Goal: Task Accomplishment & Management: Use online tool/utility

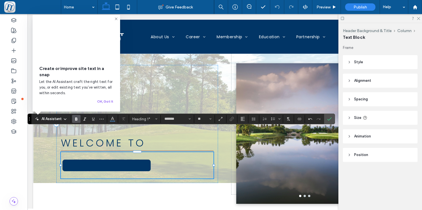
scroll to position [2, 0]
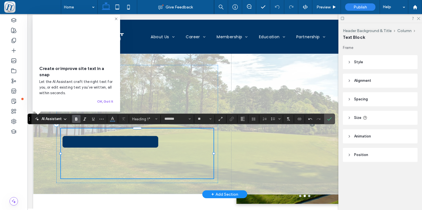
click at [190, 153] on h1 "**********" at bounding box center [137, 142] width 153 height 24
click at [176, 152] on h1 "**********" at bounding box center [137, 142] width 153 height 24
click at [175, 153] on h1 "**********" at bounding box center [137, 142] width 153 height 24
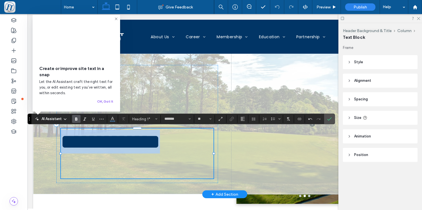
click at [175, 153] on h1 "**********" at bounding box center [137, 142] width 153 height 24
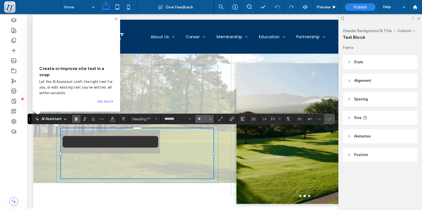
click at [211, 119] on icon "Size" at bounding box center [210, 119] width 2 height 2
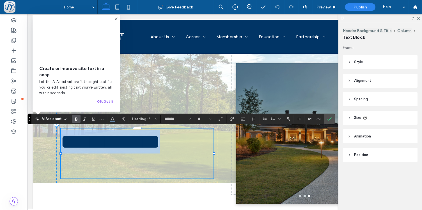
type input "**"
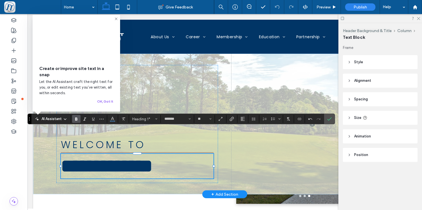
click at [50, 154] on div "**********" at bounding box center [224, 124] width 383 height 140
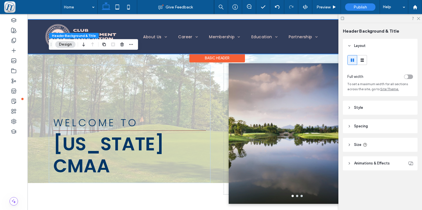
click at [69, 28] on div at bounding box center [217, 37] width 383 height 34
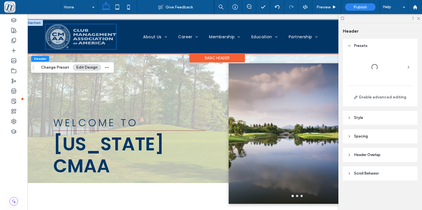
click at [66, 33] on img at bounding box center [80, 36] width 71 height 25
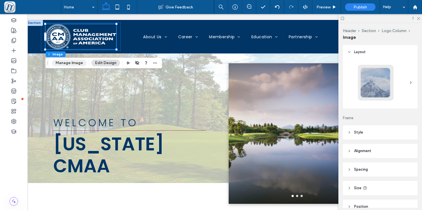
click at [79, 65] on button "Manage Image" at bounding box center [69, 62] width 35 height 7
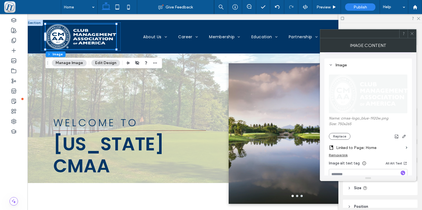
scroll to position [47, 0]
click at [345, 135] on button "Replace" at bounding box center [340, 135] width 22 height 7
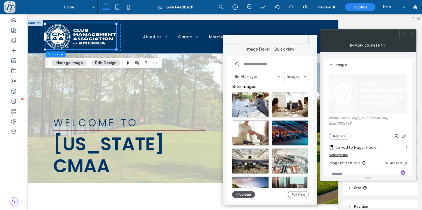
click at [247, 194] on button "Upload" at bounding box center [243, 194] width 23 height 7
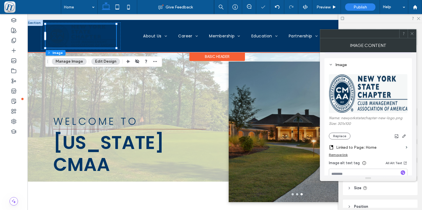
click at [67, 28] on img at bounding box center [80, 36] width 71 height 24
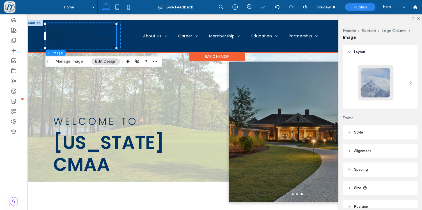
click at [67, 28] on img at bounding box center [80, 36] width 71 height 24
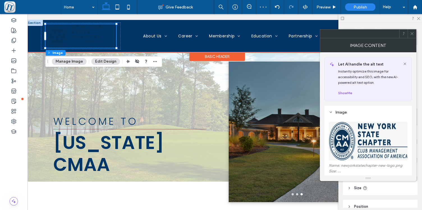
click at [67, 28] on img at bounding box center [80, 36] width 71 height 24
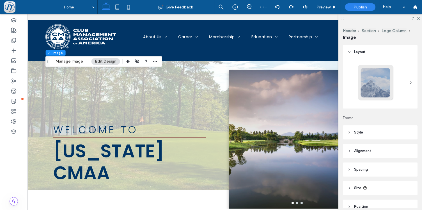
scroll to position [0, 0]
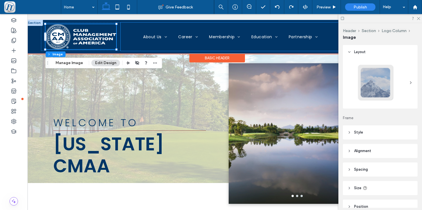
click at [128, 45] on div "Home About Us About The Chapter Board of Directors Contact Us Career Career Opp…" at bounding box center [231, 36] width 220 height 28
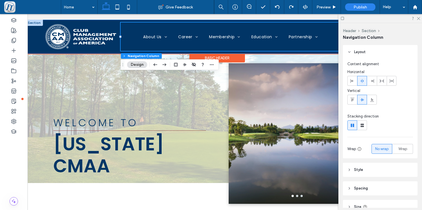
click at [34, 40] on div "Home About Us About The Chapter Board of Directors Contact Us Career Career Opp…" at bounding box center [217, 37] width 383 height 34
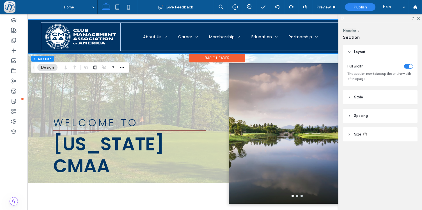
click at [33, 42] on div "Home About Us About The Chapter Board of Directors Contact Us Career Career Opp…" at bounding box center [217, 37] width 383 height 34
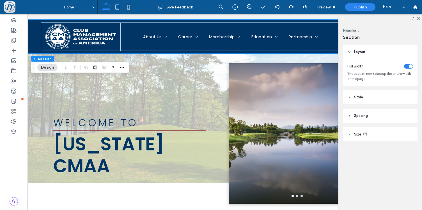
click at [42, 65] on button "Design" at bounding box center [47, 67] width 20 height 7
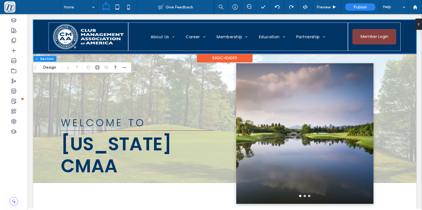
click at [34, 37] on div "Home About Us About The Chapter Board of Directors Contact Us Career Career Opp…" at bounding box center [224, 37] width 383 height 34
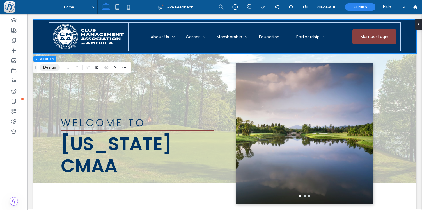
click at [44, 67] on button "Design" at bounding box center [50, 67] width 20 height 7
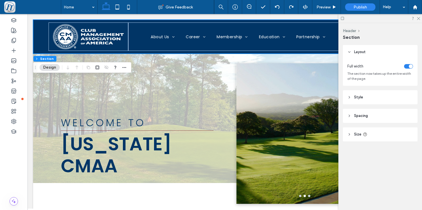
click at [351, 96] on header "Style" at bounding box center [380, 97] width 75 height 14
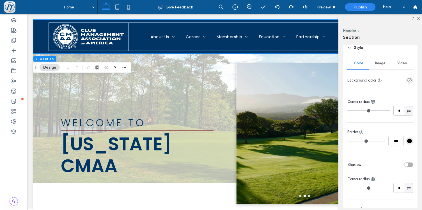
scroll to position [55, 0]
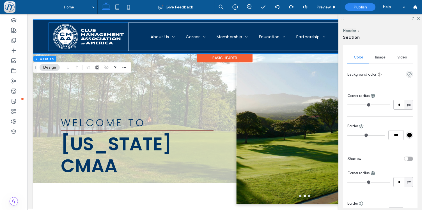
click at [43, 34] on div "Home About Us About The Chapter Board of Directors Contact Us Career Career Opp…" at bounding box center [224, 37] width 383 height 34
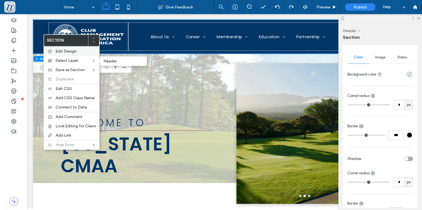
click at [68, 52] on span "Edit Design" at bounding box center [66, 51] width 21 height 5
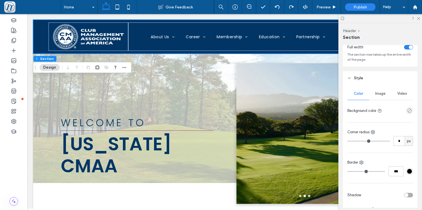
scroll to position [20, 0]
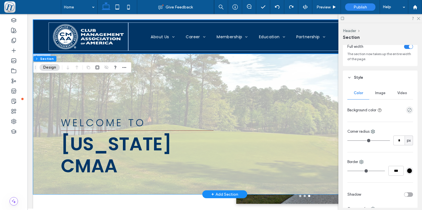
click at [173, 63] on div "WELCOME TO [US_STATE] CMAA" at bounding box center [224, 124] width 337 height 140
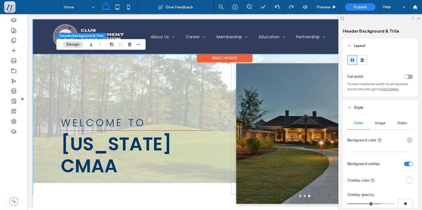
click at [45, 39] on div at bounding box center [224, 37] width 383 height 34
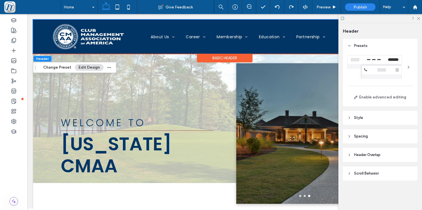
click at [92, 67] on button "Edit Design" at bounding box center [89, 67] width 29 height 7
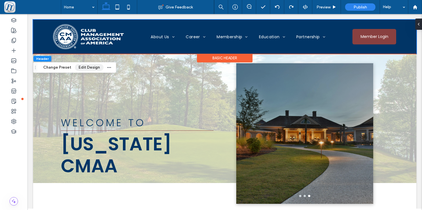
click at [89, 65] on button "Edit Design" at bounding box center [89, 67] width 29 height 7
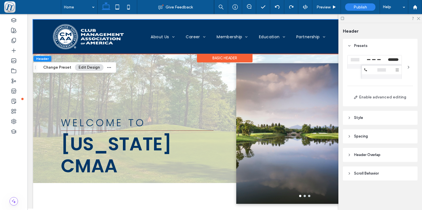
click at [362, 121] on header "Style" at bounding box center [380, 118] width 75 height 14
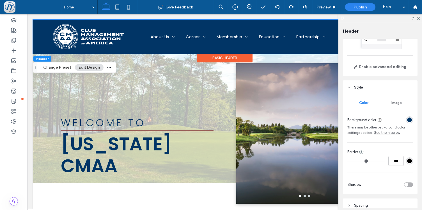
scroll to position [47, 0]
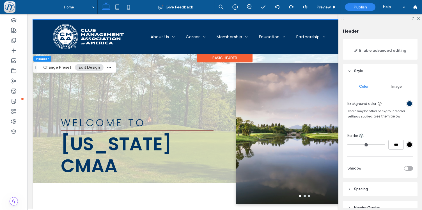
click at [408, 103] on div "rgba(1, 53, 102, 1)" at bounding box center [409, 103] width 5 height 5
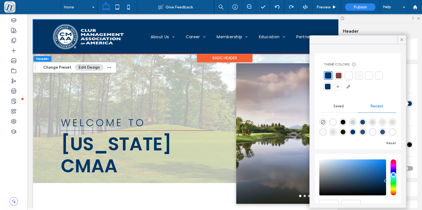
click at [351, 77] on div at bounding box center [349, 76] width 6 height 6
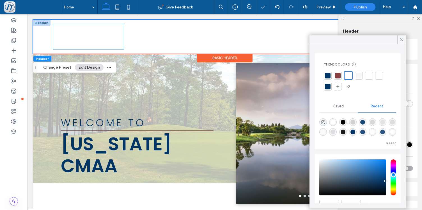
click at [102, 31] on img at bounding box center [88, 36] width 71 height 25
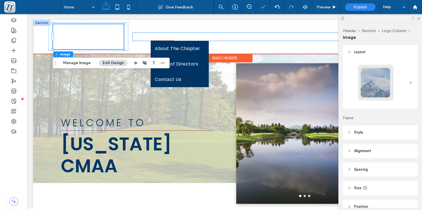
click at [177, 35] on link "About Us" at bounding box center [162, 37] width 35 height 8
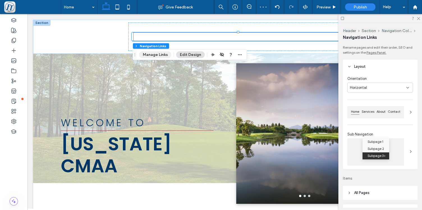
click at [159, 54] on button "Manage Links" at bounding box center [155, 54] width 32 height 7
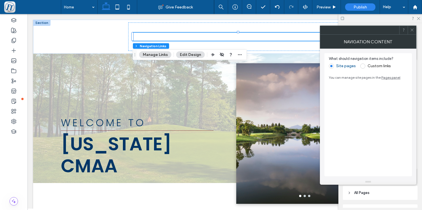
click at [199, 56] on button "Edit Design" at bounding box center [190, 54] width 29 height 7
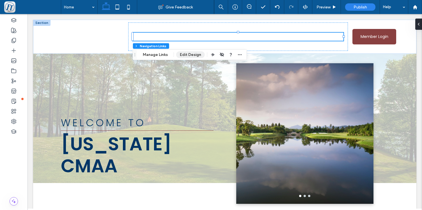
click at [185, 56] on button "Edit Design" at bounding box center [190, 54] width 29 height 7
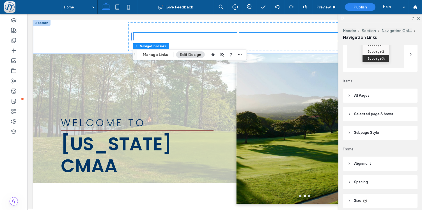
scroll to position [138, 0]
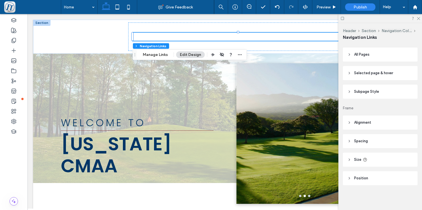
click at [363, 125] on header "Alignment" at bounding box center [380, 122] width 75 height 14
click at [357, 58] on header "All Pages" at bounding box center [380, 54] width 75 height 14
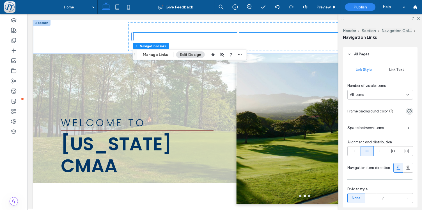
click at [391, 71] on span "Link Text" at bounding box center [396, 69] width 15 height 4
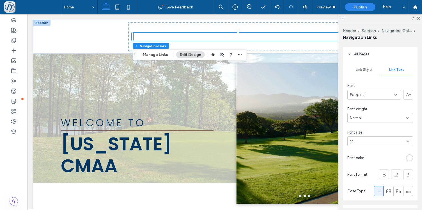
click at [410, 158] on div "rgb(255, 255, 255)" at bounding box center [409, 157] width 5 height 5
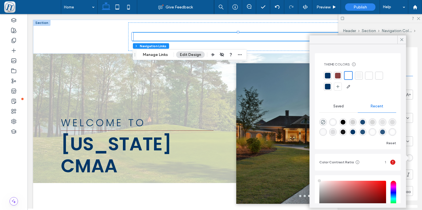
click at [326, 75] on div at bounding box center [328, 76] width 6 height 6
type input "*"
click at [401, 42] on icon at bounding box center [401, 39] width 5 height 5
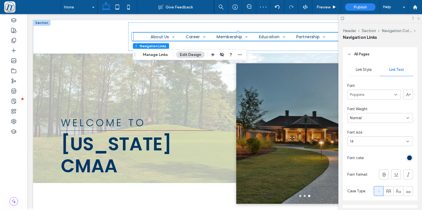
click at [418, 18] on icon at bounding box center [418, 18] width 4 height 4
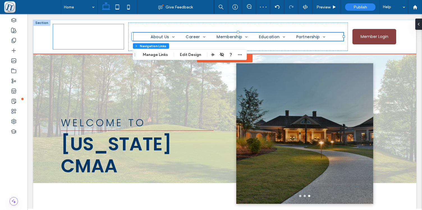
click at [89, 36] on img at bounding box center [88, 36] width 71 height 25
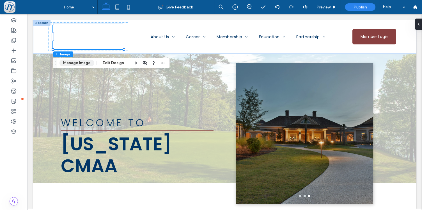
click at [83, 61] on button "Manage Image" at bounding box center [76, 62] width 35 height 7
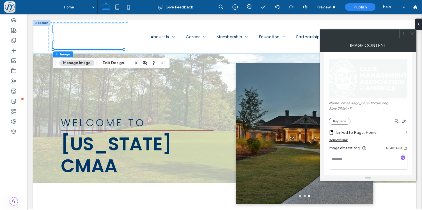
scroll to position [64, 0]
click at [337, 119] on button "Replace" at bounding box center [340, 119] width 22 height 7
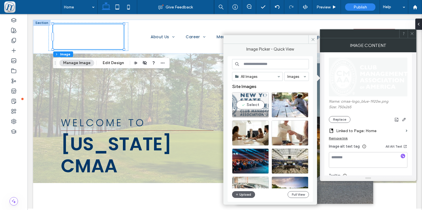
click at [251, 100] on div "Select" at bounding box center [250, 104] width 37 height 25
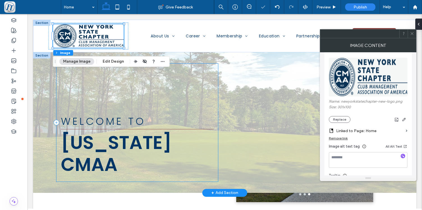
click at [116, 106] on div "WELCOME TO [US_STATE] CMAA" at bounding box center [137, 122] width 162 height 118
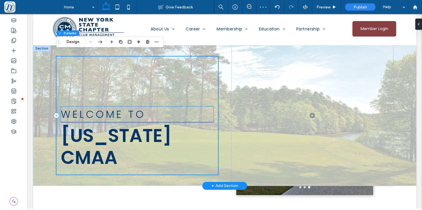
scroll to position [0, 0]
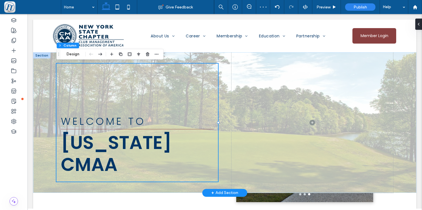
click at [399, 78] on div "WELCOME TO [US_STATE] CMAA" at bounding box center [224, 122] width 383 height 140
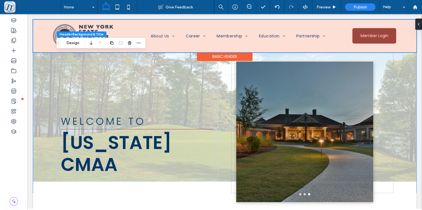
click at [174, 41] on div at bounding box center [224, 36] width 383 height 33
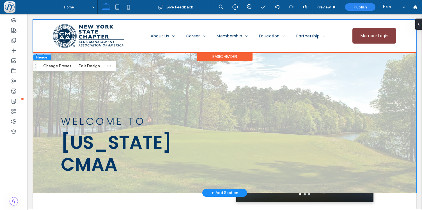
click at [40, 116] on div "WELCOME TO [US_STATE] CMAA" at bounding box center [224, 122] width 383 height 140
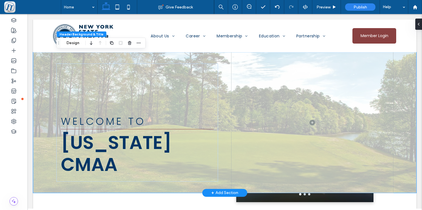
click at [126, 185] on div "WELCOME TO [US_STATE] CMAA" at bounding box center [224, 122] width 337 height 140
click at [42, 61] on div "WELCOME TO [US_STATE] CMAA" at bounding box center [224, 122] width 383 height 140
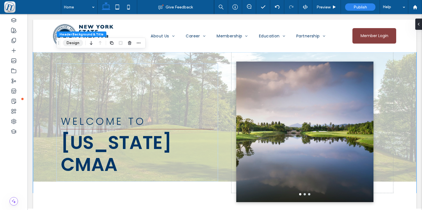
click at [74, 43] on button "Design" at bounding box center [73, 43] width 20 height 7
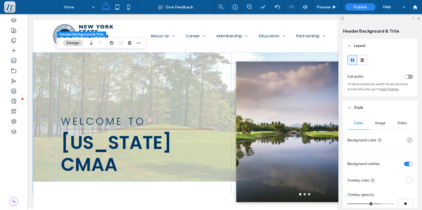
click at [383, 121] on span "Image" at bounding box center [380, 123] width 10 height 4
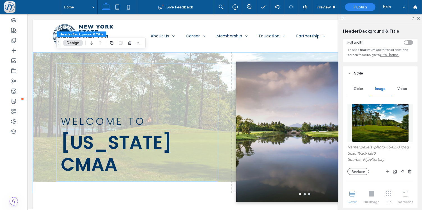
scroll to position [42, 0]
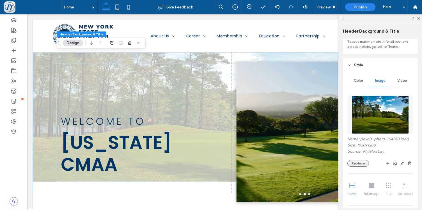
click at [358, 165] on button "Replace" at bounding box center [358, 163] width 22 height 7
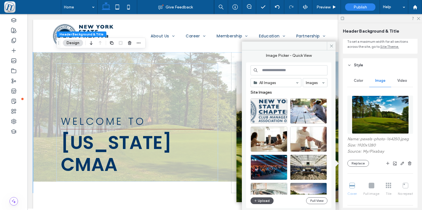
click at [264, 201] on button "Upload" at bounding box center [261, 200] width 23 height 7
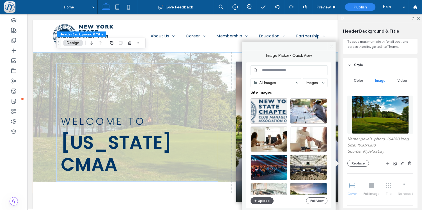
click at [263, 201] on button "Upload" at bounding box center [261, 200] width 23 height 7
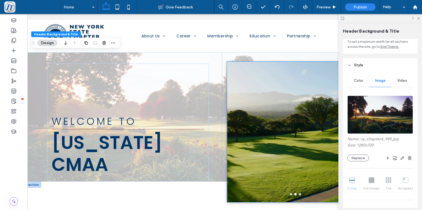
scroll to position [0, 0]
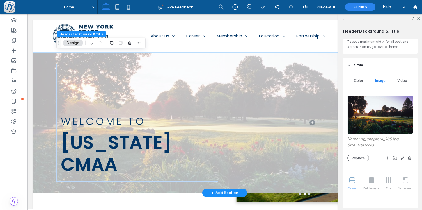
click at [194, 189] on div "WELCOME TO [US_STATE] CMAA" at bounding box center [224, 122] width 337 height 140
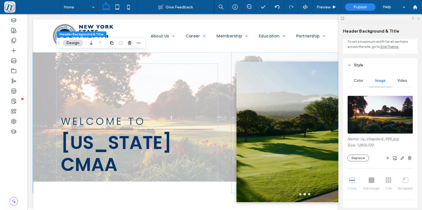
click at [417, 19] on icon at bounding box center [418, 18] width 4 height 4
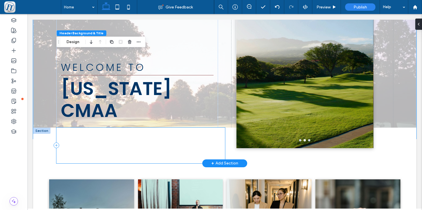
scroll to position [63, 0]
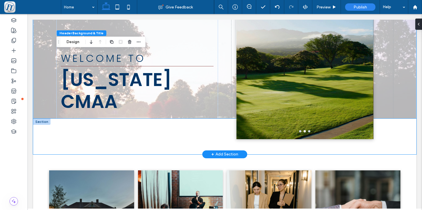
click at [45, 142] on div "Explore Our Membership > a a a a" at bounding box center [224, 136] width 383 height 36
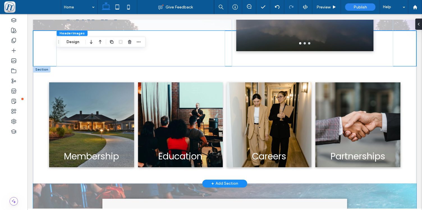
scroll to position [153, 0]
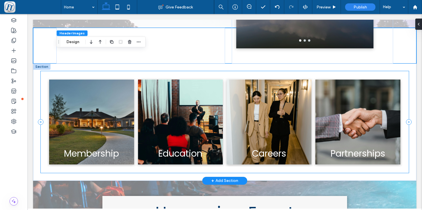
click at [42, 169] on div "Membership Membership Education Button Careers Button Partnerships Button" at bounding box center [225, 122] width 368 height 102
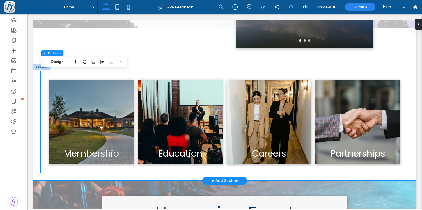
click at [37, 80] on div "Membership Membership Education Button Careers Button Partnerships Button" at bounding box center [224, 121] width 383 height 117
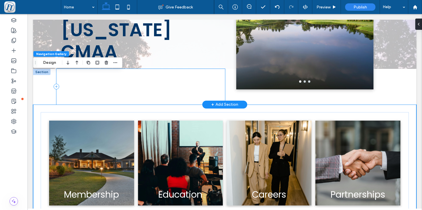
scroll to position [112, 0]
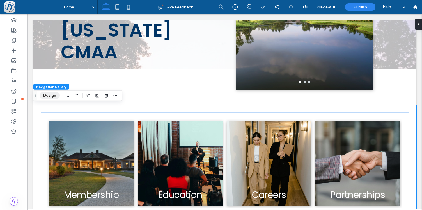
click at [54, 95] on button "Design" at bounding box center [50, 95] width 20 height 7
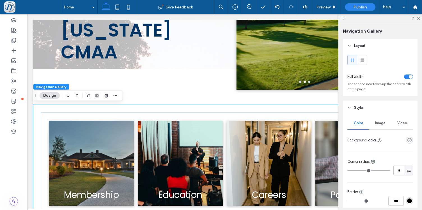
click at [411, 136] on div at bounding box center [398, 140] width 29 height 10
click at [409, 140] on icon "empty color" at bounding box center [409, 139] width 5 height 5
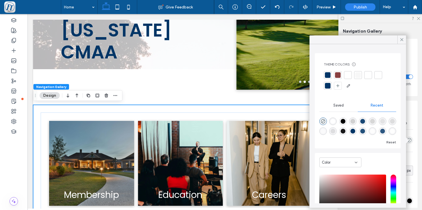
click at [327, 72] on div at bounding box center [328, 75] width 6 height 6
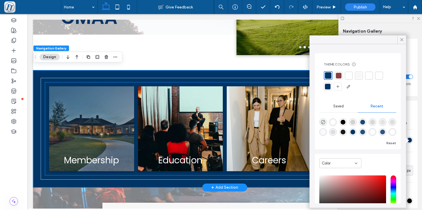
scroll to position [157, 0]
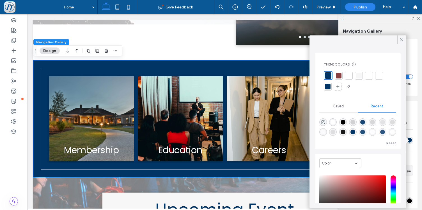
click at [347, 76] on div at bounding box center [349, 76] width 6 height 6
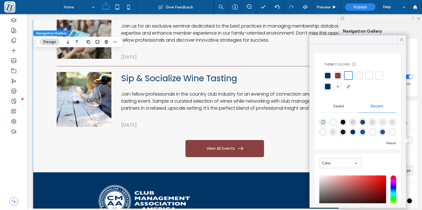
scroll to position [638, 0]
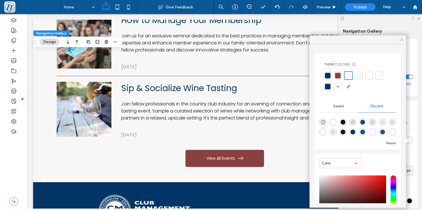
click at [401, 38] on icon at bounding box center [401, 39] width 5 height 5
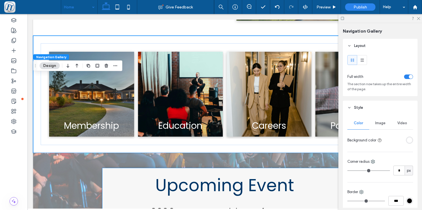
scroll to position [142, 0]
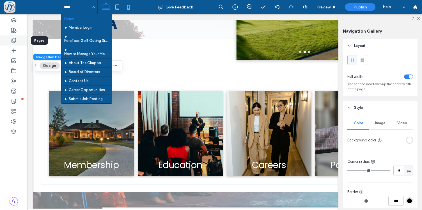
click at [13, 41] on icon at bounding box center [14, 41] width 6 height 6
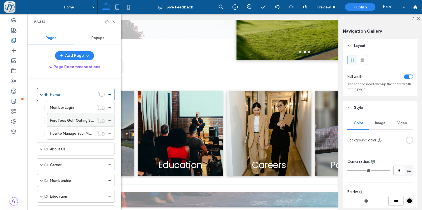
scroll to position [25, 0]
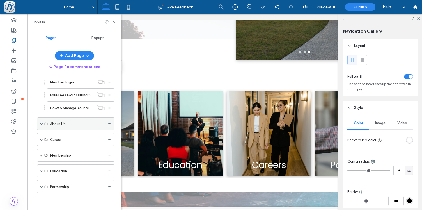
click at [56, 123] on label "About Us" at bounding box center [58, 124] width 16 height 10
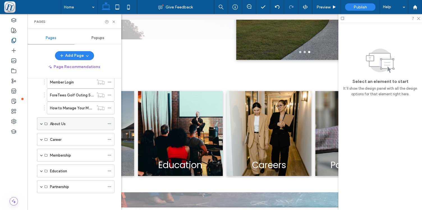
click at [60, 120] on div "About Us" at bounding box center [77, 123] width 55 height 12
click at [419, 20] on icon at bounding box center [418, 18] width 4 height 4
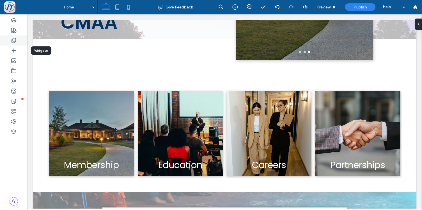
click at [17, 43] on div at bounding box center [13, 40] width 27 height 10
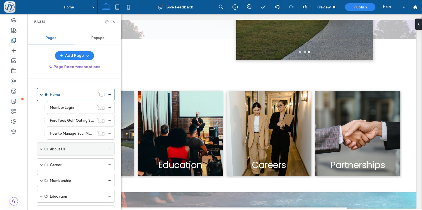
click at [60, 149] on label "About Us" at bounding box center [58, 149] width 16 height 10
click at [41, 149] on span at bounding box center [41, 148] width 3 height 3
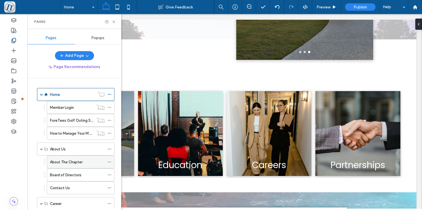
click at [65, 164] on div "About The Chapter" at bounding box center [77, 161] width 55 height 12
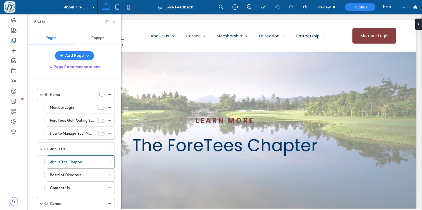
click at [113, 21] on use at bounding box center [113, 21] width 2 height 2
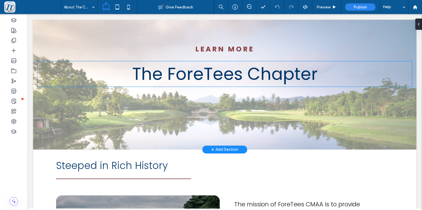
scroll to position [75, 0]
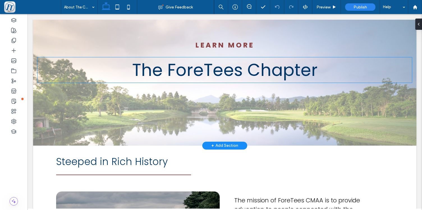
click at [165, 66] on span "The ForeTees Chapter" at bounding box center [224, 70] width 185 height 24
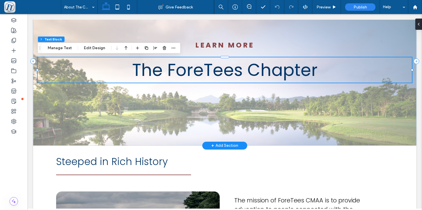
click at [165, 66] on span "The ForeTees Chapter" at bounding box center [224, 70] width 185 height 24
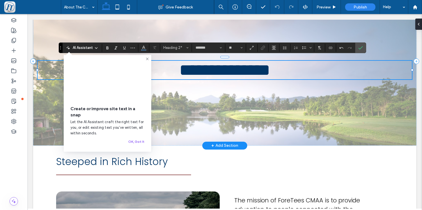
click at [239, 77] on span "**********" at bounding box center [224, 69] width 91 height 17
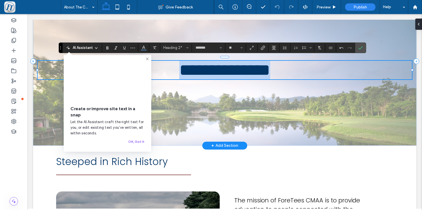
click at [239, 77] on span "**********" at bounding box center [224, 69] width 91 height 17
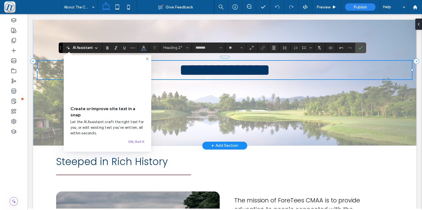
click at [239, 77] on span "**********" at bounding box center [224, 69] width 91 height 17
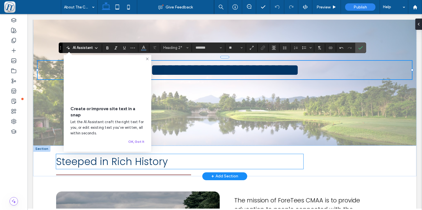
click at [224, 159] on h3 "Steeped in Rich History" at bounding box center [179, 161] width 247 height 15
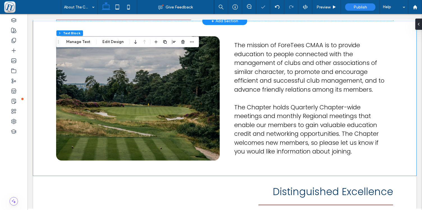
scroll to position [233, 0]
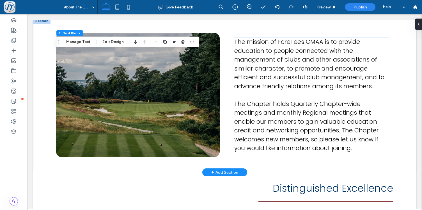
click at [320, 148] on p "The mission of ForeTees CMAA is to provide education to people connected with t…" at bounding box center [311, 94] width 155 height 115
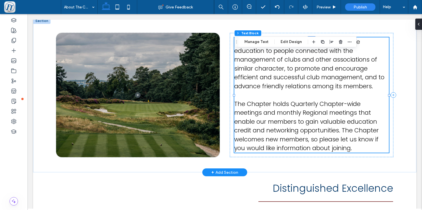
click at [316, 150] on p "The mission of ForeTees CMAA is to provide education to people connected with t…" at bounding box center [311, 94] width 155 height 115
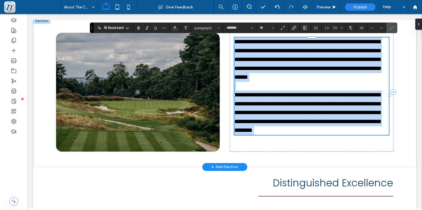
click at [316, 135] on p "**********" at bounding box center [311, 85] width 155 height 97
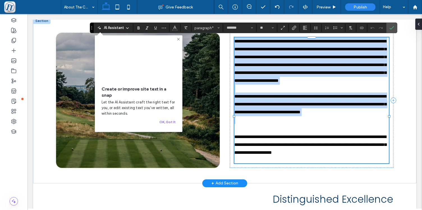
type input "**"
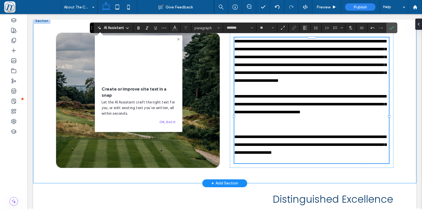
click at [222, 138] on div "**********" at bounding box center [224, 100] width 383 height 165
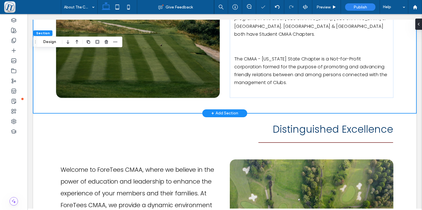
scroll to position [398, 0]
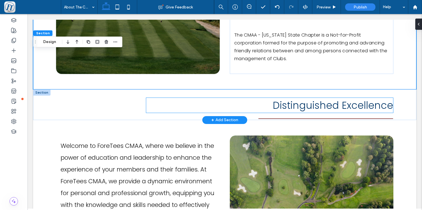
click at [282, 98] on span "Distinguished Excellence" at bounding box center [333, 105] width 120 height 14
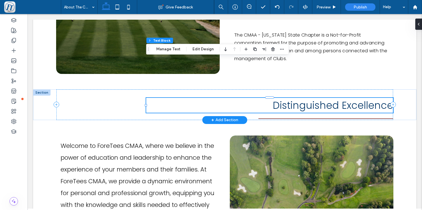
click at [282, 98] on span "Distinguished Excellence" at bounding box center [333, 105] width 120 height 14
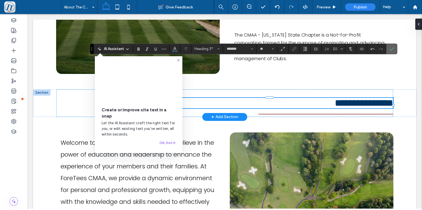
click at [393, 49] on icon "Confirm" at bounding box center [391, 49] width 4 height 4
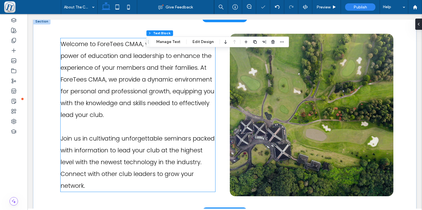
click at [122, 134] on span "Join us in cultivating unforgettable seminars packed with information to lead y…" at bounding box center [138, 161] width 154 height 55
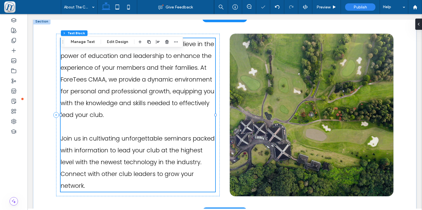
click at [122, 134] on span "Join us in cultivating unforgettable seminars packed with information to lead y…" at bounding box center [138, 161] width 154 height 55
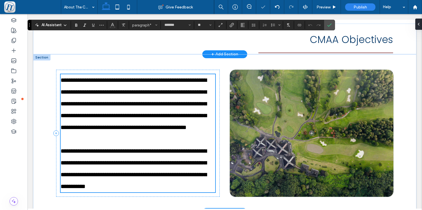
click at [122, 148] on span "**********" at bounding box center [134, 168] width 146 height 41
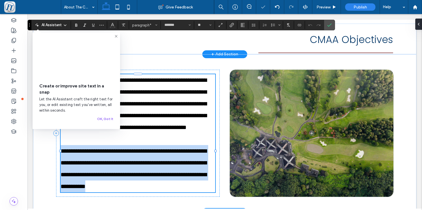
click at [122, 148] on span "**********" at bounding box center [134, 168] width 146 height 41
click at [123, 161] on span "**********" at bounding box center [134, 168] width 146 height 41
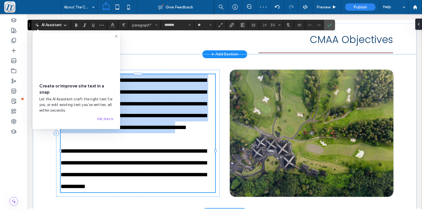
drag, startPoint x: 107, startPoint y: 181, endPoint x: 74, endPoint y: 29, distance: 155.2
click at [74, 54] on div "**********" at bounding box center [224, 132] width 383 height 157
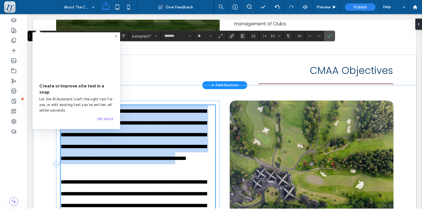
scroll to position [418, 0]
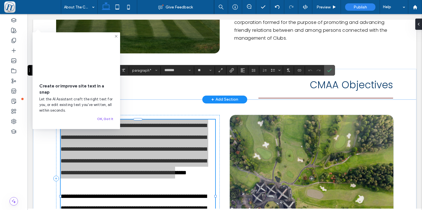
click at [114, 36] on icon at bounding box center [116, 36] width 4 height 4
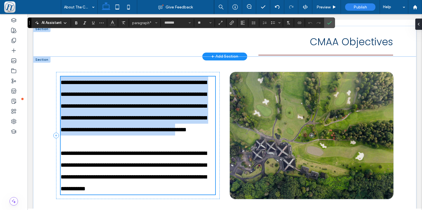
scroll to position [491, 0]
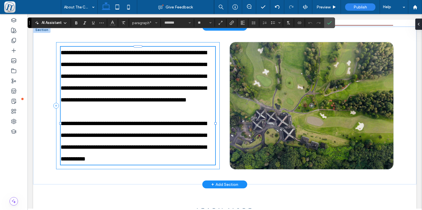
click at [105, 162] on div "**********" at bounding box center [138, 105] width 164 height 127
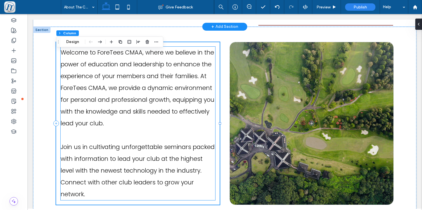
click at [99, 155] on p "Join us in cultivating unforgettable seminars packed with information to lead y…" at bounding box center [138, 170] width 155 height 59
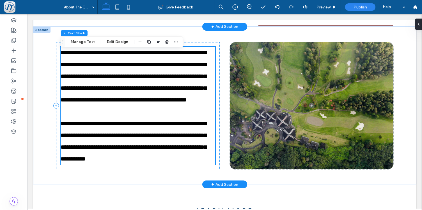
type input "*******"
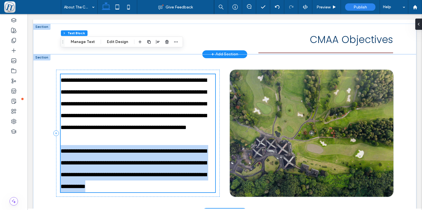
click at [99, 155] on span "**********" at bounding box center [134, 168] width 146 height 41
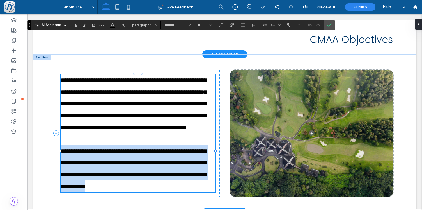
click at [99, 155] on span "**********" at bounding box center [134, 168] width 146 height 41
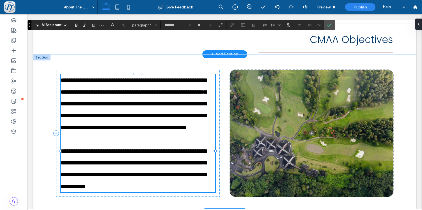
click at [95, 174] on span "**********" at bounding box center [134, 168] width 146 height 41
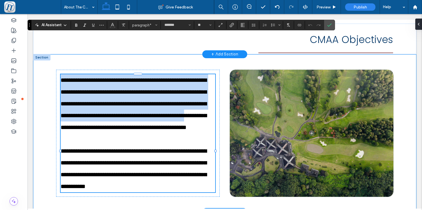
drag, startPoint x: 93, startPoint y: 183, endPoint x: 57, endPoint y: 27, distance: 159.8
click at [57, 54] on div "**********" at bounding box center [224, 132] width 383 height 157
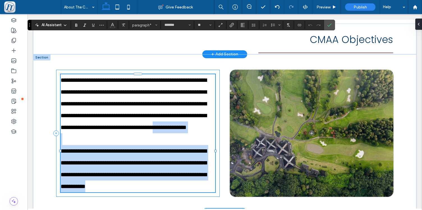
drag, startPoint x: 88, startPoint y: 183, endPoint x: 99, endPoint y: 190, distance: 12.8
click at [99, 190] on div "**********" at bounding box center [138, 133] width 164 height 127
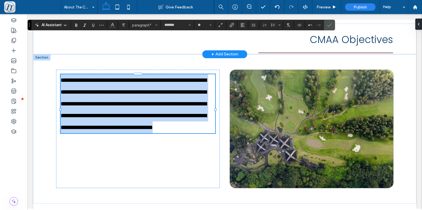
drag, startPoint x: 212, startPoint y: 99, endPoint x: 30, endPoint y: 37, distance: 192.7
type input "**"
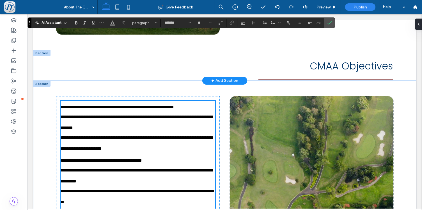
scroll to position [433, 0]
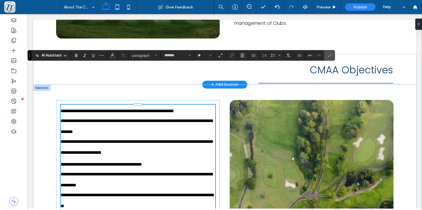
click at [62, 109] on span "**********" at bounding box center [117, 111] width 113 height 4
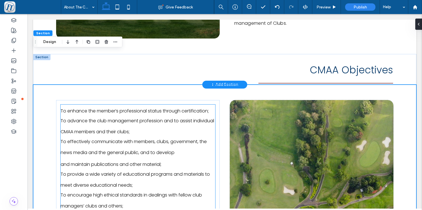
click at [62, 107] on span "To enhance the member’s professional status through certification;" at bounding box center [135, 110] width 148 height 6
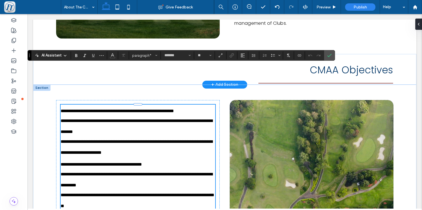
click at [61, 109] on span "**********" at bounding box center [117, 111] width 113 height 4
click at [271, 57] on icon "Bulleted List" at bounding box center [273, 55] width 4 height 4
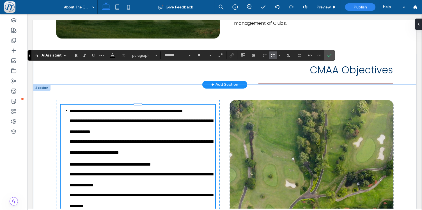
click at [274, 58] on span "Bulleted List" at bounding box center [273, 55] width 4 height 7
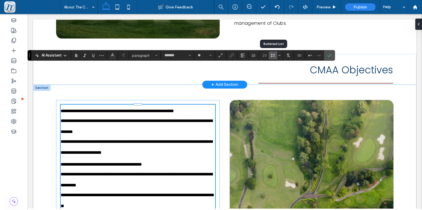
click at [274, 58] on span "Bulleted List" at bounding box center [273, 55] width 4 height 7
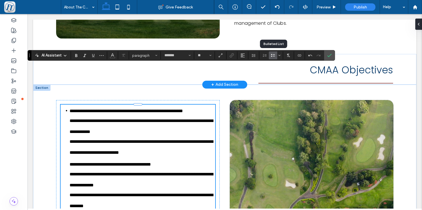
click at [274, 58] on span "Bulleted List" at bounding box center [273, 55] width 4 height 7
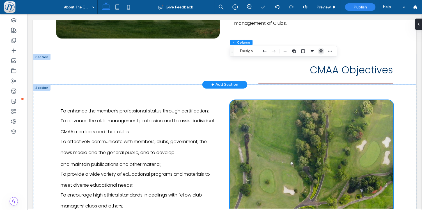
click at [322, 51] on icon "button" at bounding box center [321, 51] width 4 height 4
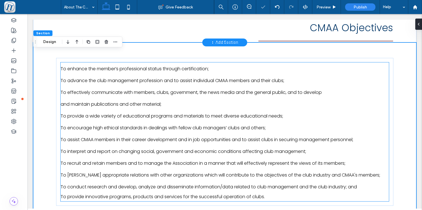
scroll to position [520, 0]
